Goal: Check status: Check status

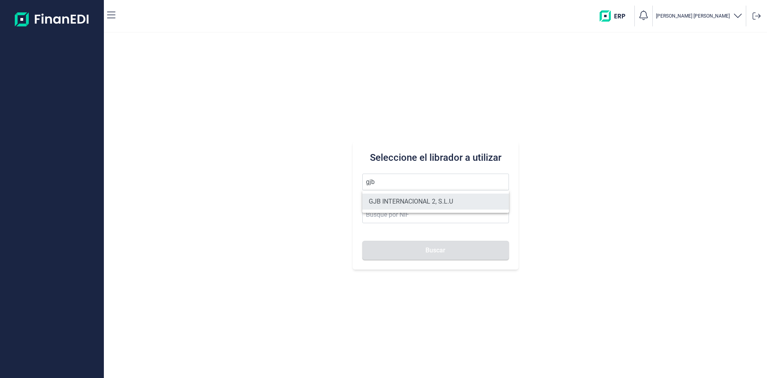
click at [396, 198] on li "GJB INTERNACIONAL 2, S.L.U" at bounding box center [435, 201] width 147 height 16
type input "GJB INTERNACIONAL 2, S.L.U"
type input "B05482971"
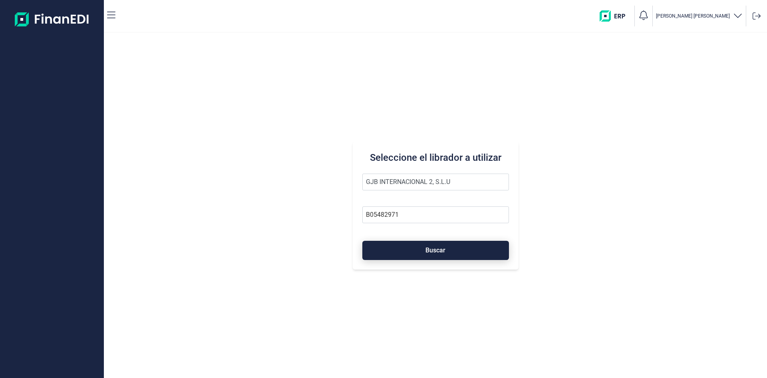
click at [431, 253] on span "Buscar" at bounding box center [435, 250] width 20 height 6
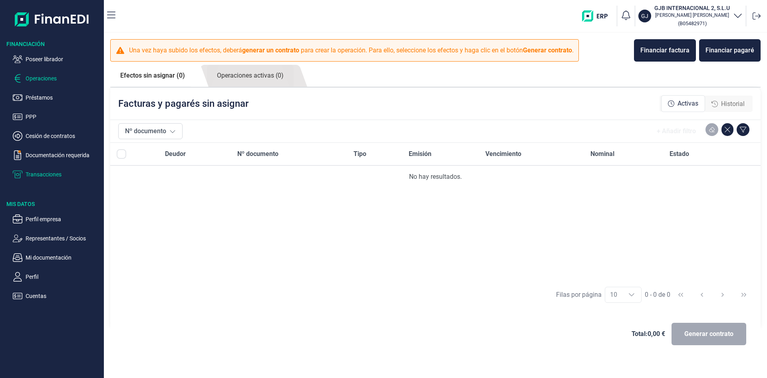
click at [59, 175] on p "Transacciones" at bounding box center [63, 174] width 75 height 10
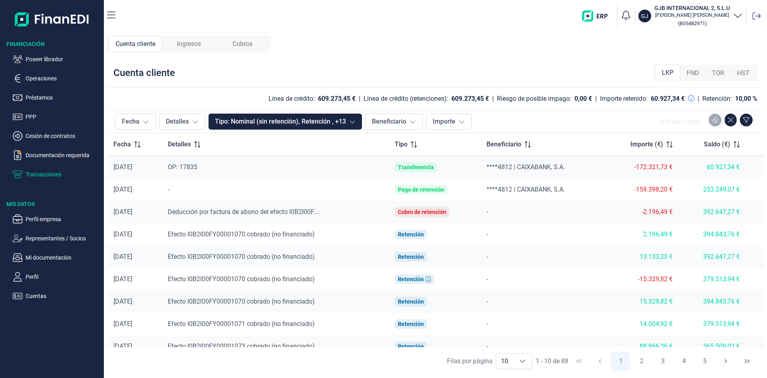
click at [200, 47] on span "Ingresos" at bounding box center [189, 44] width 24 height 10
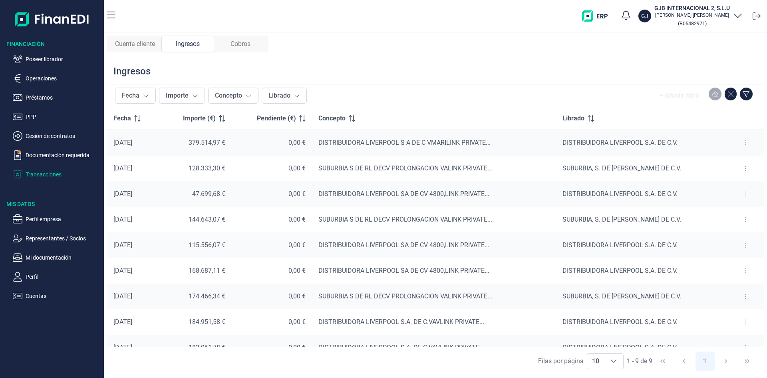
click at [741, 143] on button at bounding box center [746, 142] width 14 height 13
click at [731, 166] on span "Ver cobros" at bounding box center [730, 163] width 27 height 8
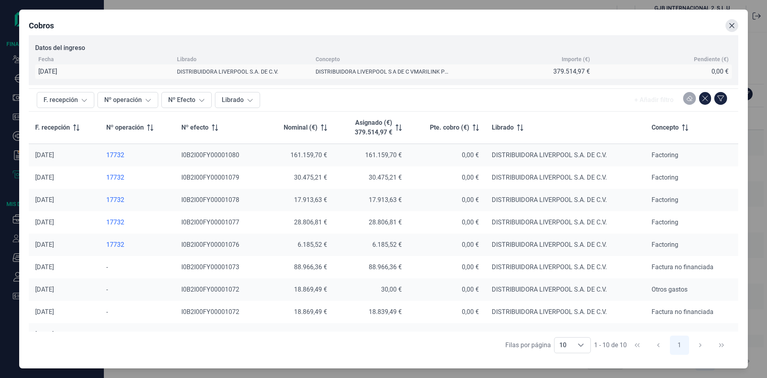
click at [732, 25] on icon "Close" at bounding box center [731, 25] width 5 height 5
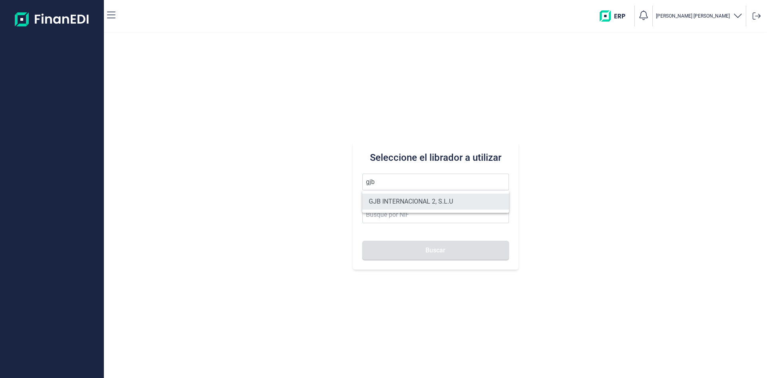
click at [394, 202] on li "GJB INTERNACIONAL 2, S.L.U" at bounding box center [435, 201] width 147 height 16
type input "GJB INTERNACIONAL 2, S.L.U"
type input "B05482971"
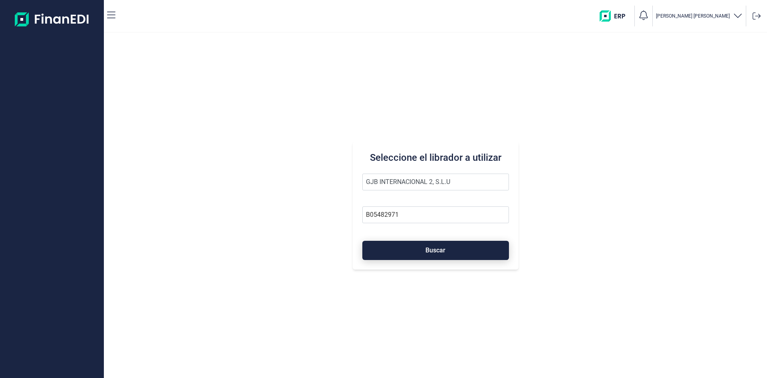
click at [428, 248] on span "Buscar" at bounding box center [435, 250] width 20 height 6
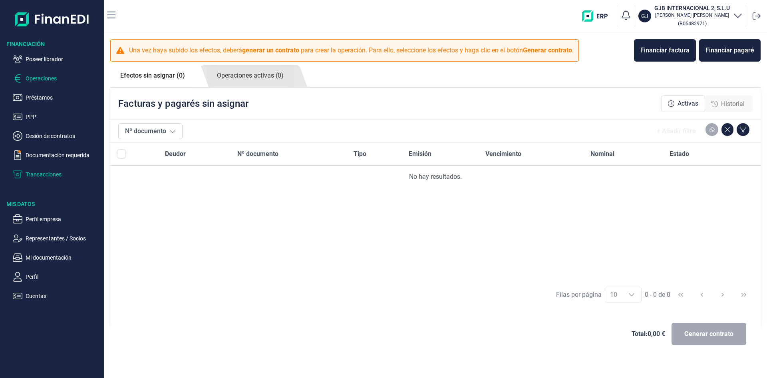
click at [53, 173] on p "Transacciones" at bounding box center [63, 174] width 75 height 10
